Goal: Find specific page/section: Find specific page/section

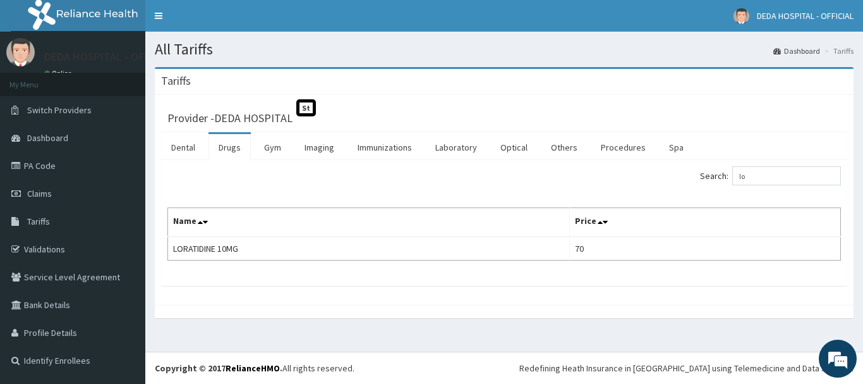
type input "l"
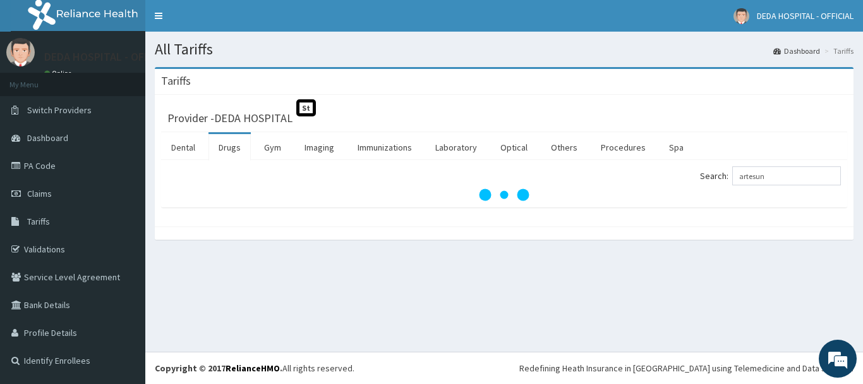
type input "artesun"
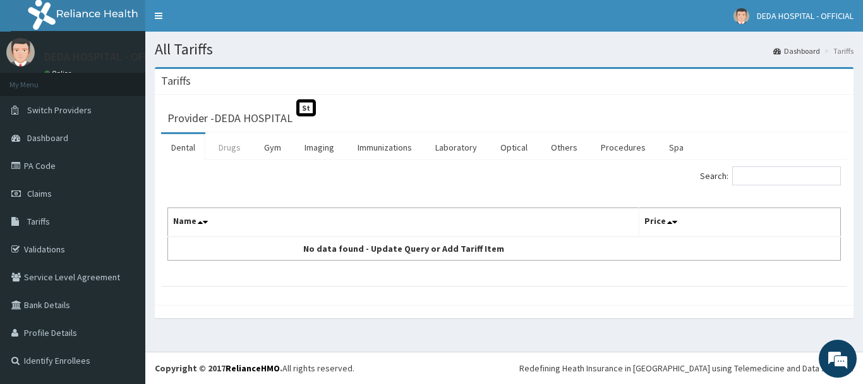
click at [243, 158] on link "Drugs" at bounding box center [230, 147] width 42 height 27
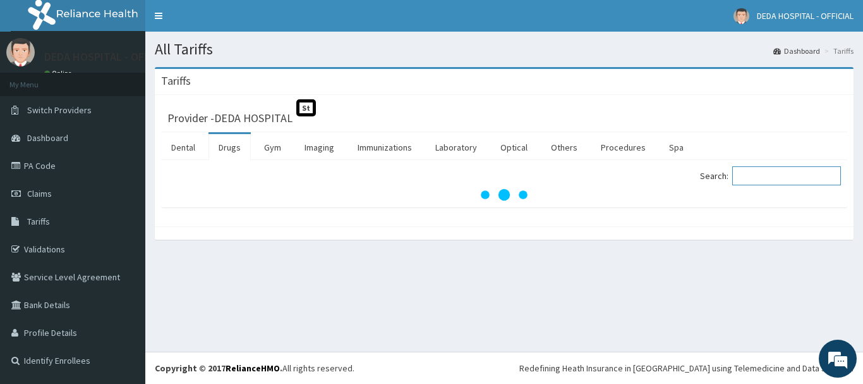
click at [807, 185] on input "Search:" at bounding box center [787, 175] width 109 height 19
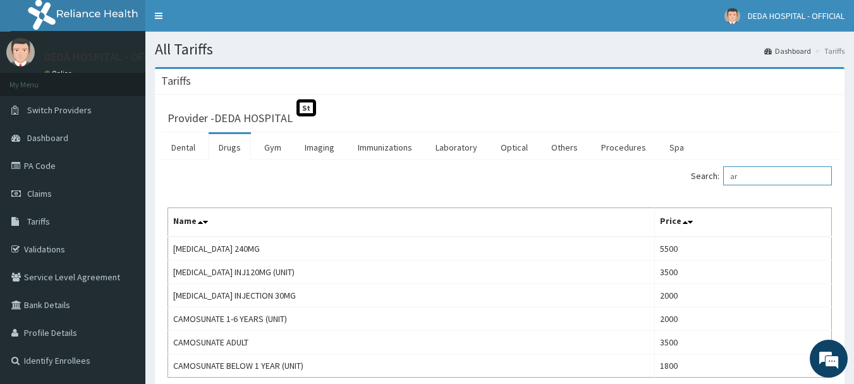
type input "a"
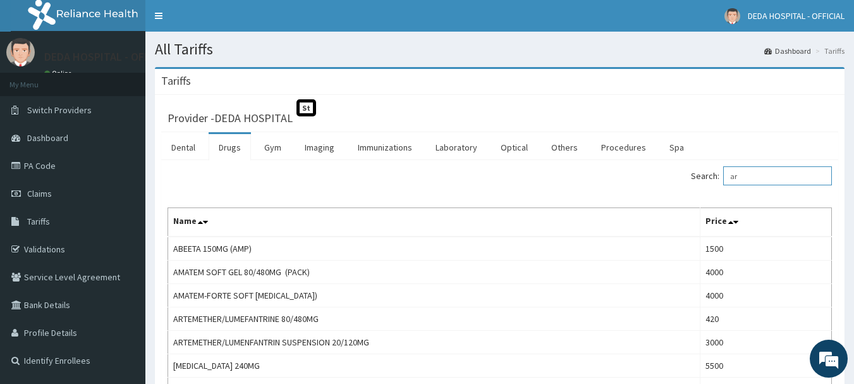
type input "a"
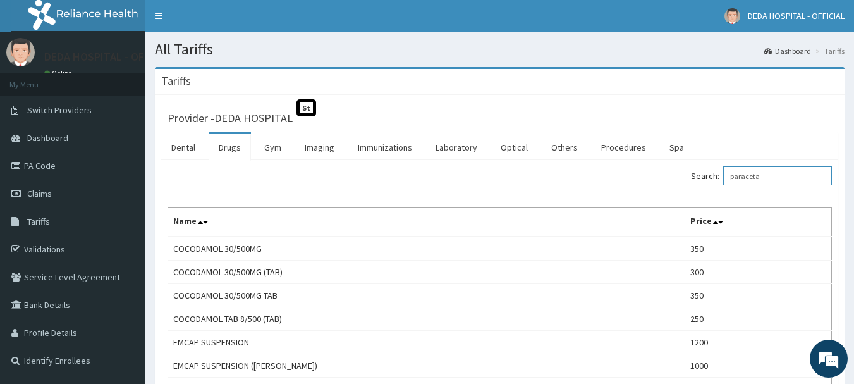
scroll to position [246, 0]
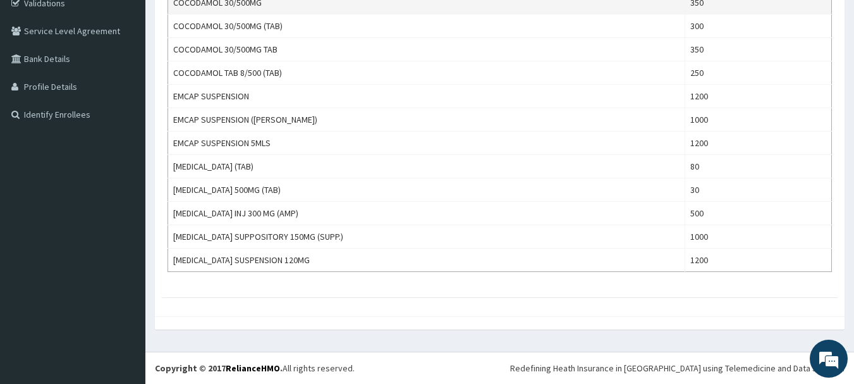
type input "paraceta"
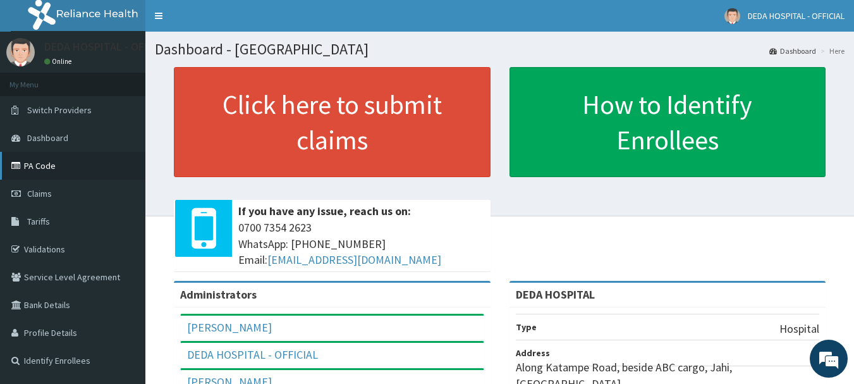
click at [50, 157] on link "PA Code" at bounding box center [72, 166] width 145 height 28
